Goal: Task Accomplishment & Management: Manage account settings

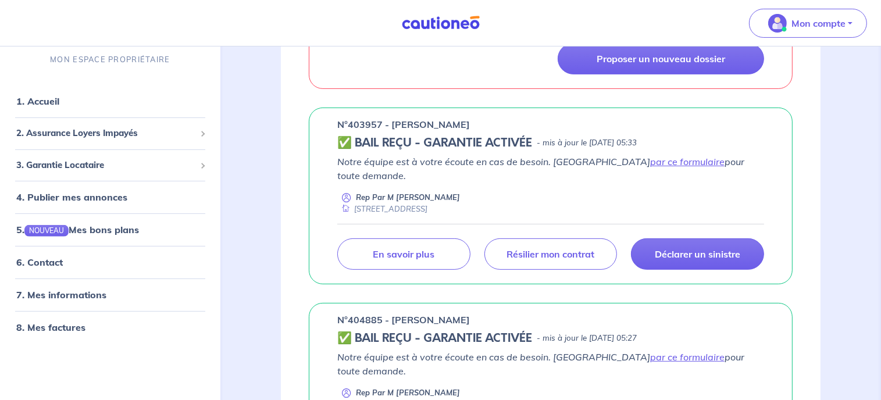
scroll to position [349, 0]
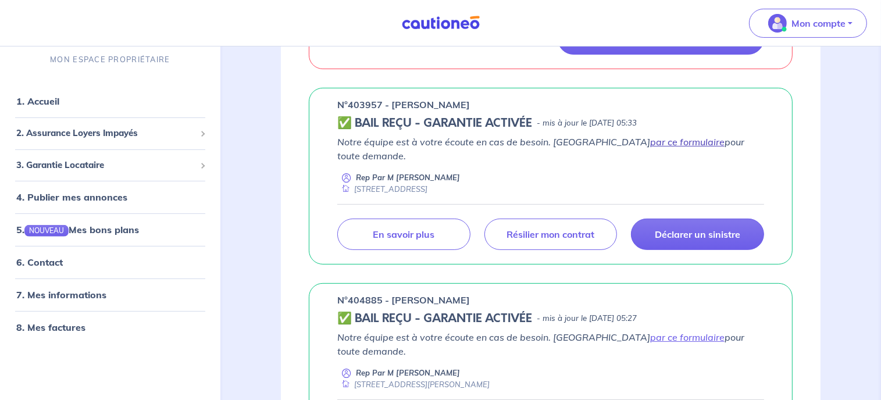
click at [650, 139] on link "par ce formulaire" at bounding box center [687, 142] width 74 height 12
click at [650, 143] on link "par ce formulaire" at bounding box center [687, 142] width 74 height 12
click at [650, 139] on link "par ce formulaire" at bounding box center [687, 142] width 74 height 12
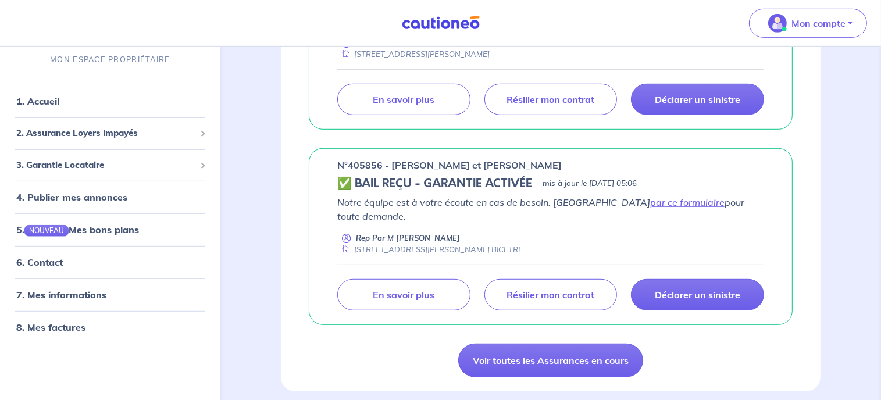
scroll to position [698, 0]
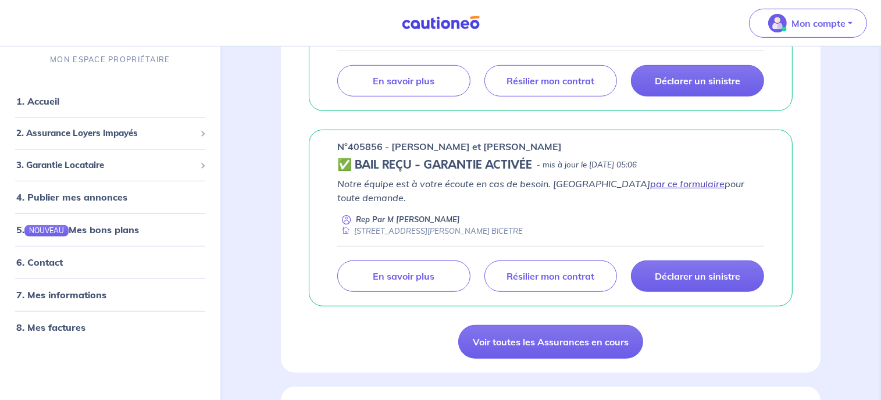
click at [650, 178] on link "par ce formulaire" at bounding box center [687, 184] width 74 height 12
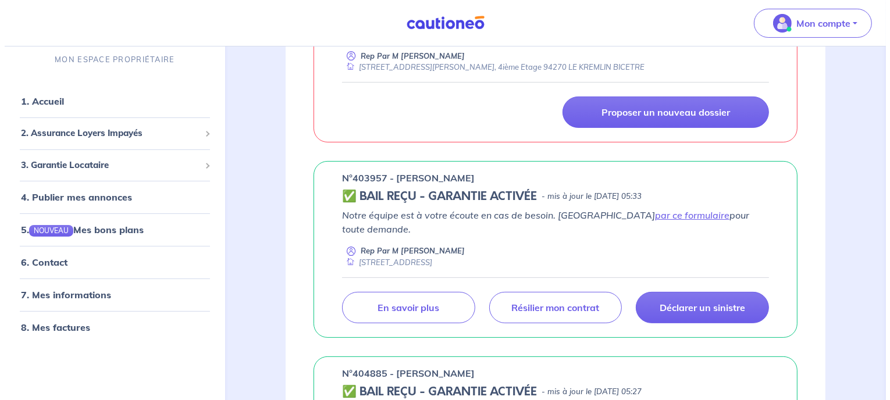
scroll to position [349, 0]
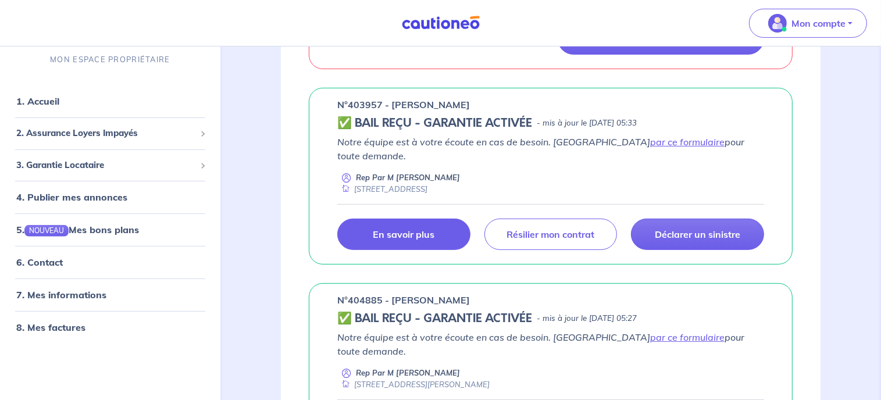
click at [385, 229] on p "En savoir plus" at bounding box center [404, 235] width 62 height 12
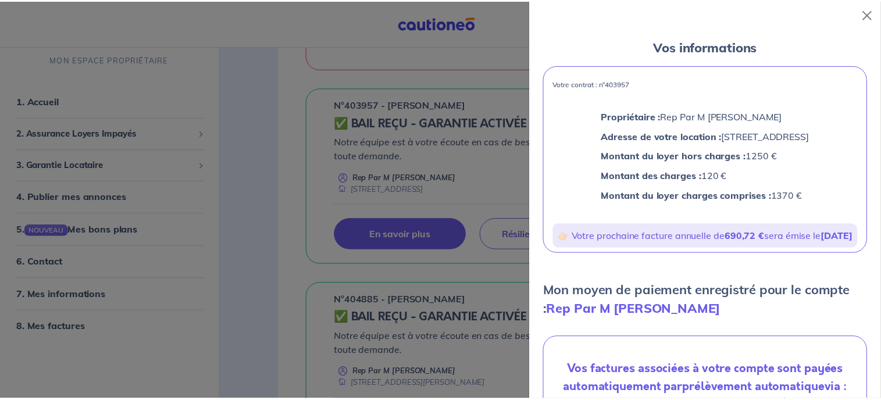
scroll to position [46, 0]
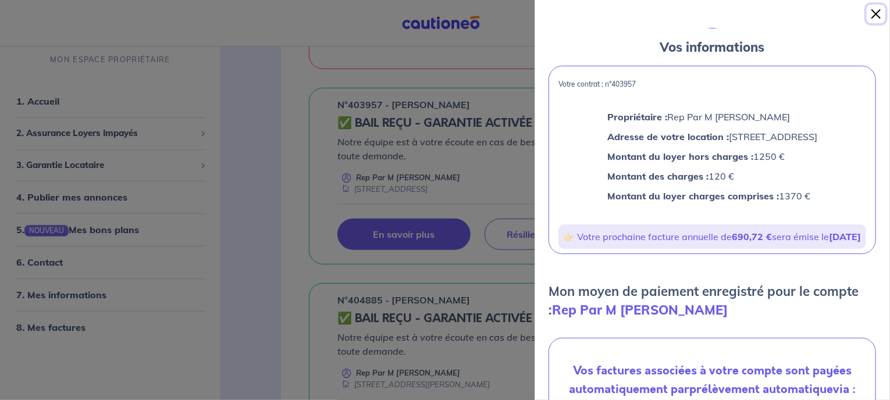
click at [875, 14] on button "Close" at bounding box center [876, 14] width 19 height 19
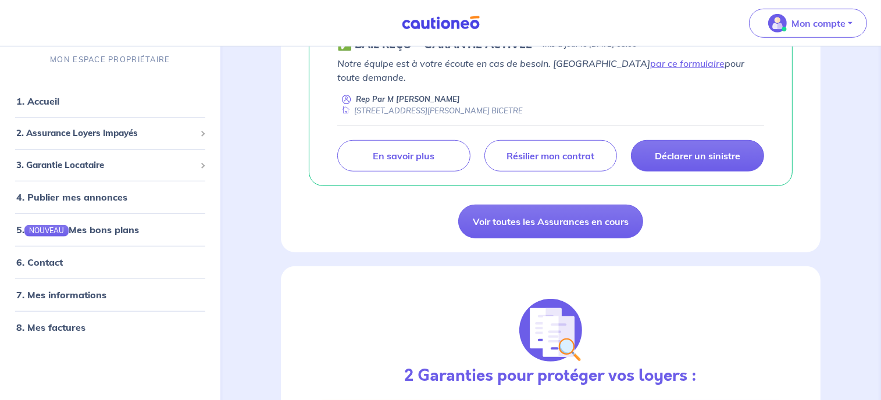
scroll to position [787, 0]
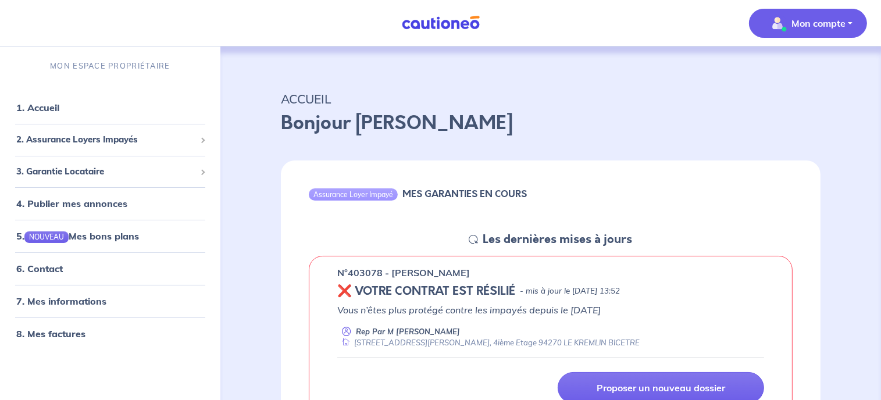
click at [849, 23] on button "Mon compte" at bounding box center [808, 23] width 118 height 29
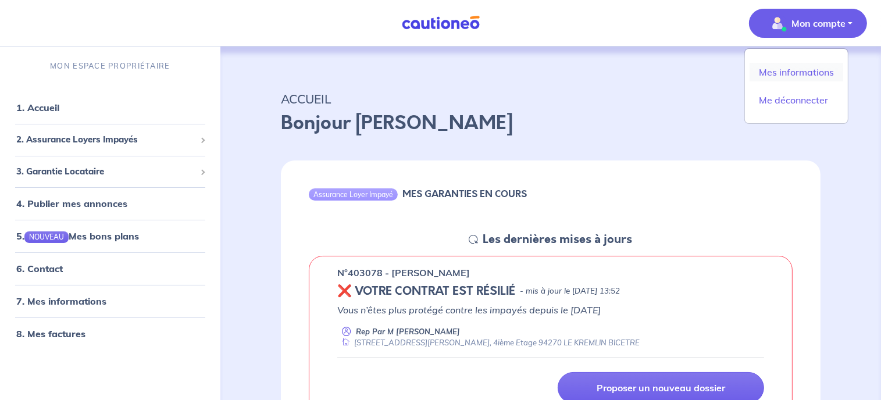
click at [794, 72] on link "Mes informations" at bounding box center [797, 72] width 94 height 19
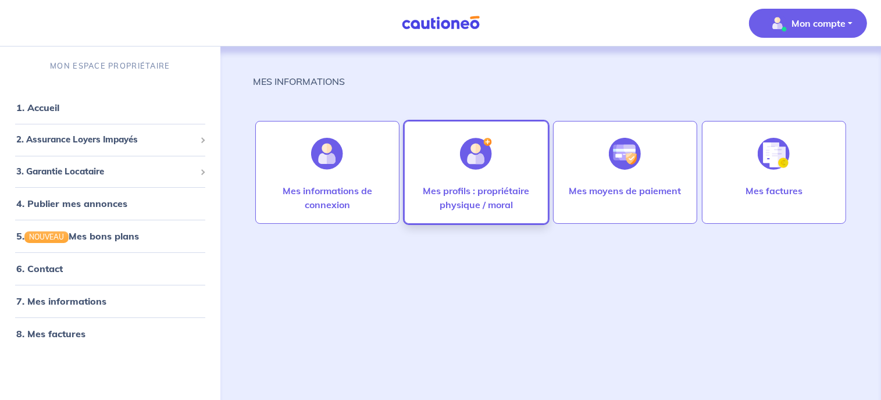
click at [484, 184] on p "Mes profils : propriétaire physique / moral" at bounding box center [477, 198] width 120 height 28
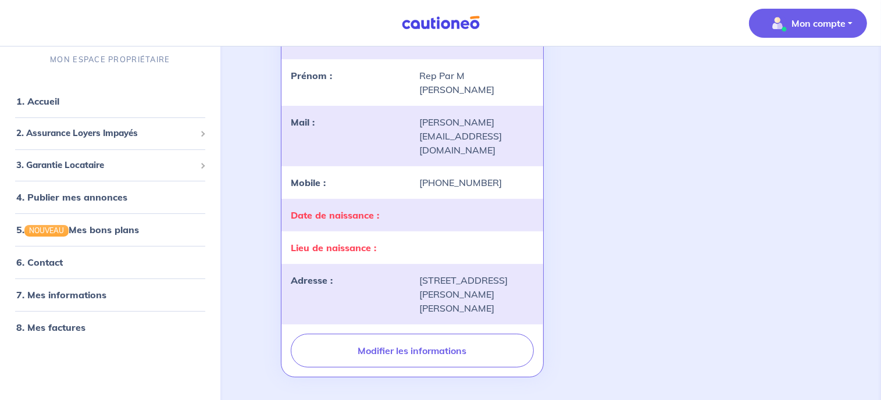
scroll to position [6, 0]
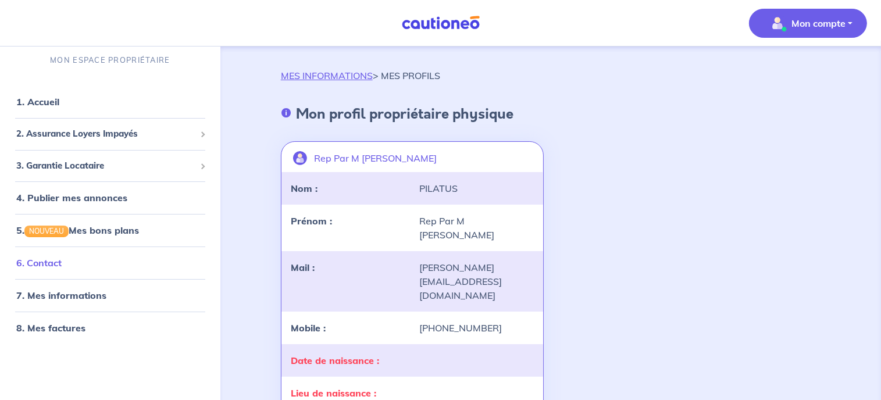
click at [55, 262] on link "6. Contact" at bounding box center [38, 263] width 45 height 12
click at [51, 262] on link "6. Contact" at bounding box center [38, 263] width 45 height 12
